Goal: Register for event/course

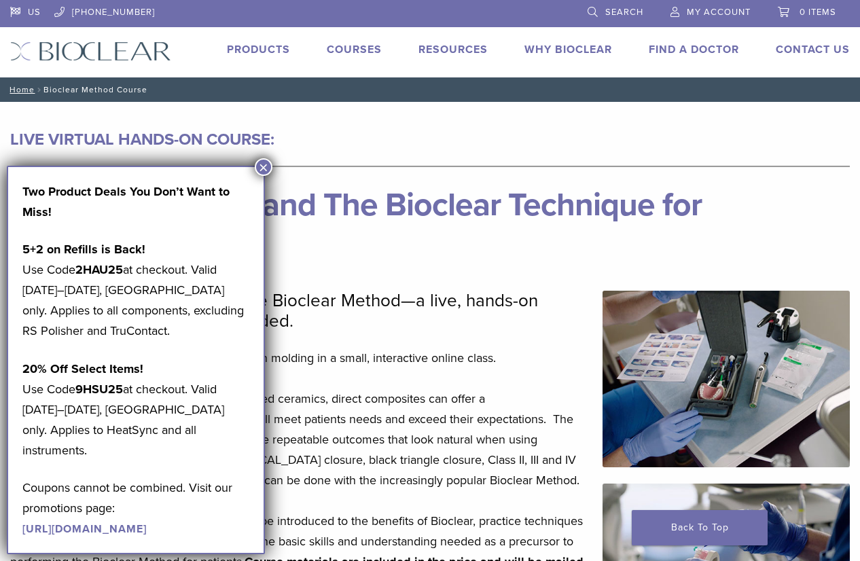
click at [266, 169] on button "×" at bounding box center [264, 167] width 18 height 18
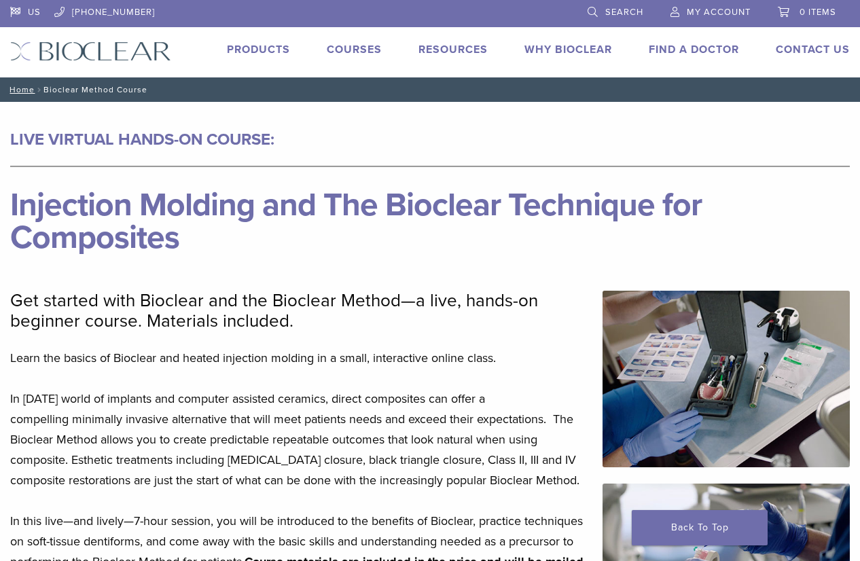
click at [357, 46] on link "Courses" at bounding box center [354, 50] width 55 height 14
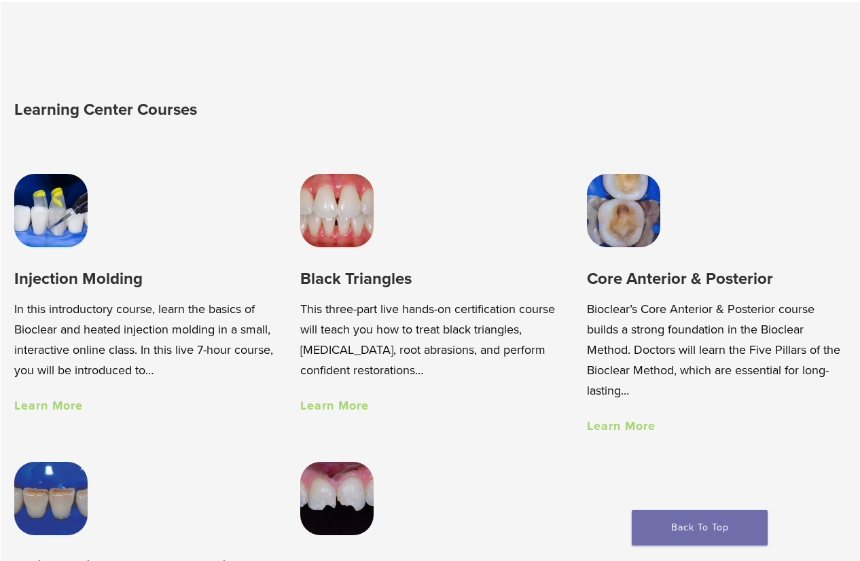
scroll to position [747, 0]
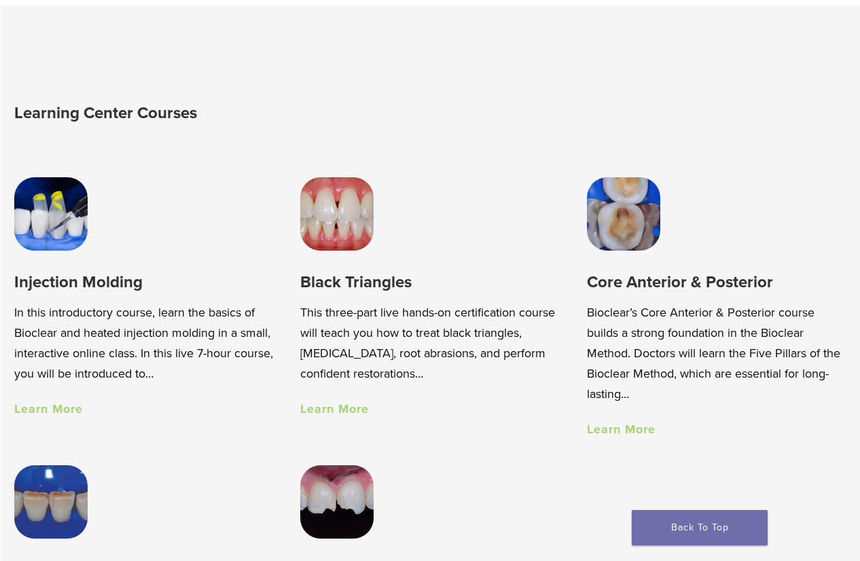
click at [52, 219] on img at bounding box center [50, 213] width 73 height 73
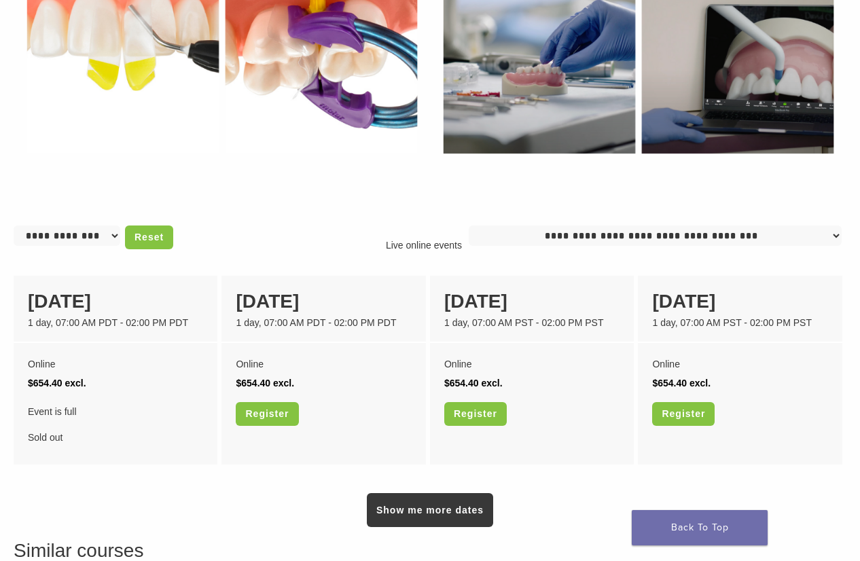
scroll to position [883, 0]
